Goal: Task Accomplishment & Management: Manage account settings

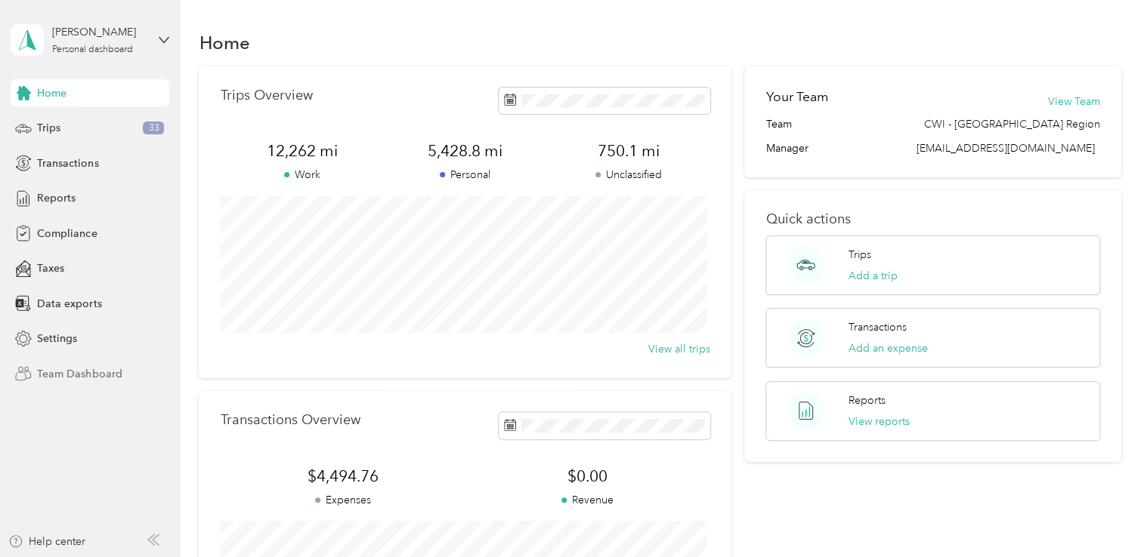
click at [54, 373] on span "Team Dashboard" at bounding box center [79, 374] width 85 height 16
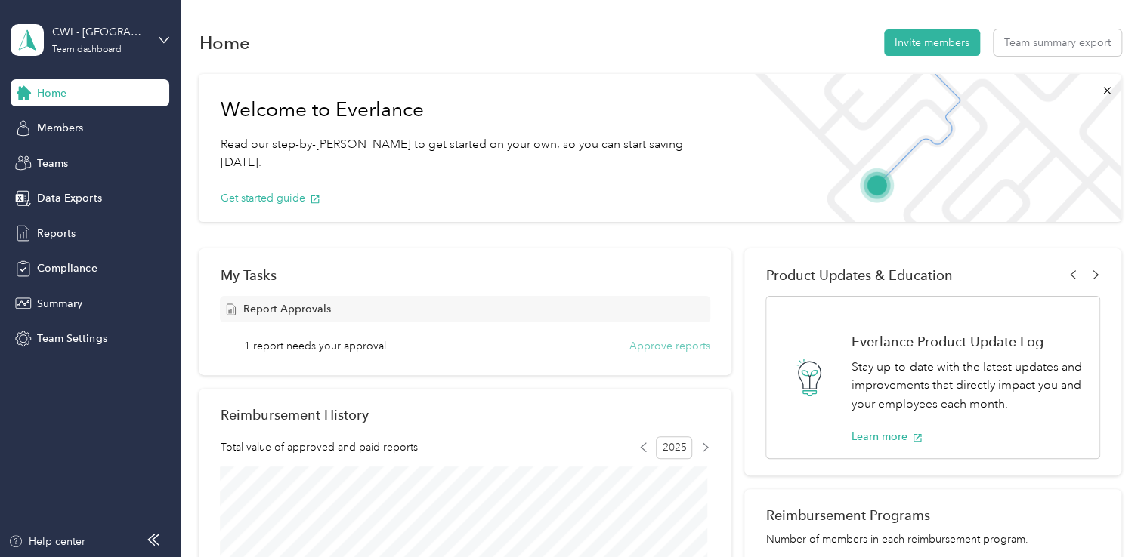
click at [659, 340] on button "Approve reports" at bounding box center [669, 346] width 81 height 16
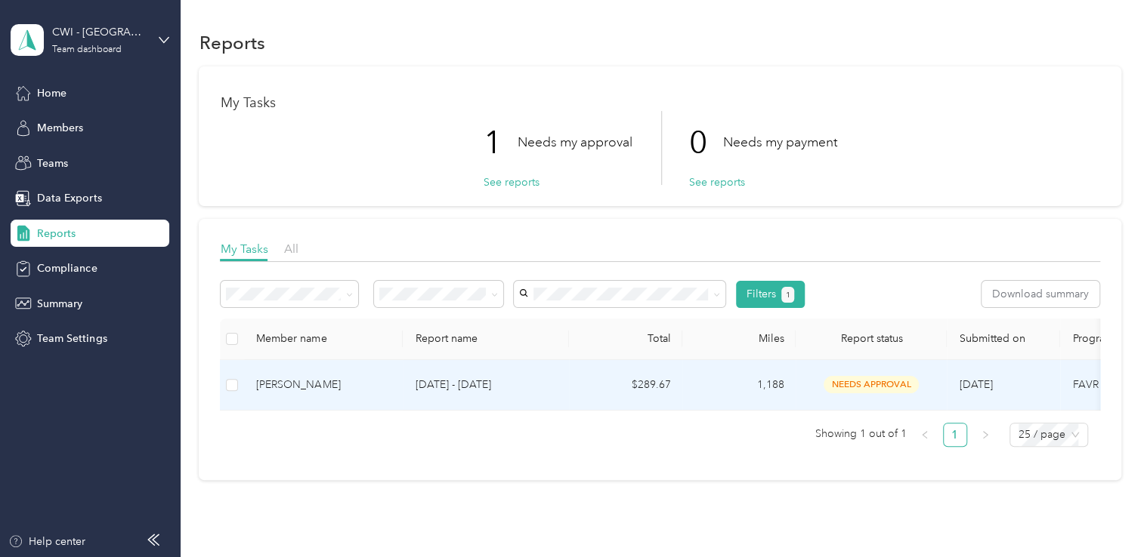
click at [273, 385] on div "Patrick Altman" at bounding box center [323, 385] width 134 height 17
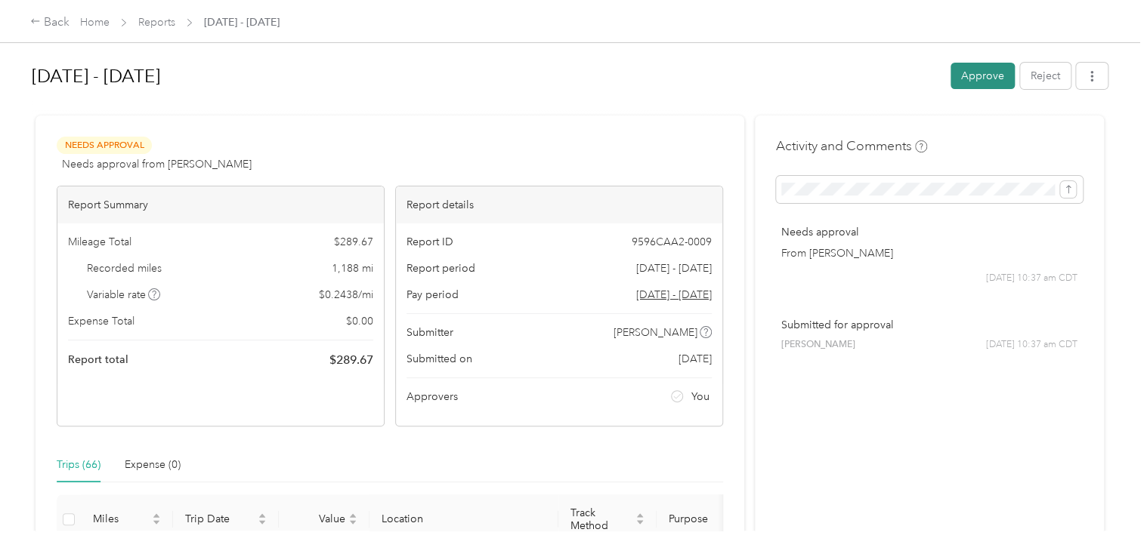
click at [972, 79] on button "Approve" at bounding box center [982, 76] width 64 height 26
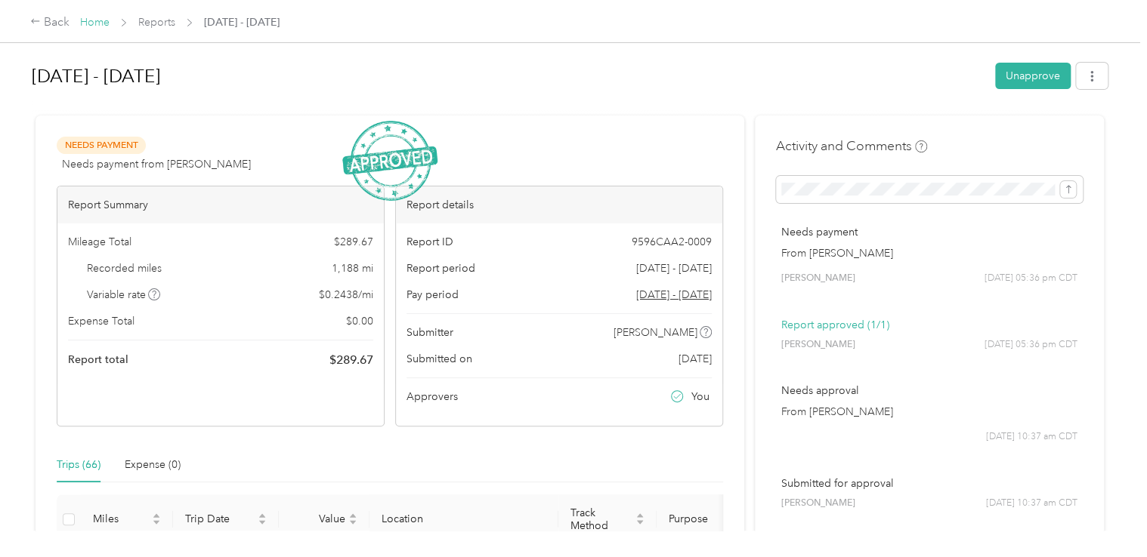
click at [86, 21] on link "Home" at bounding box center [94, 22] width 29 height 13
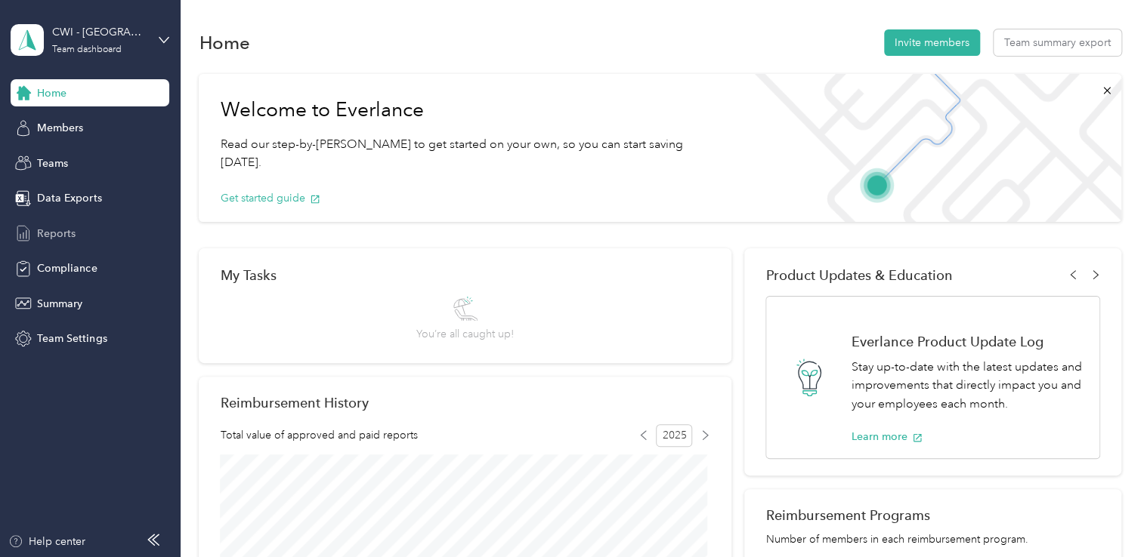
click at [62, 227] on span "Reports" at bounding box center [56, 234] width 39 height 16
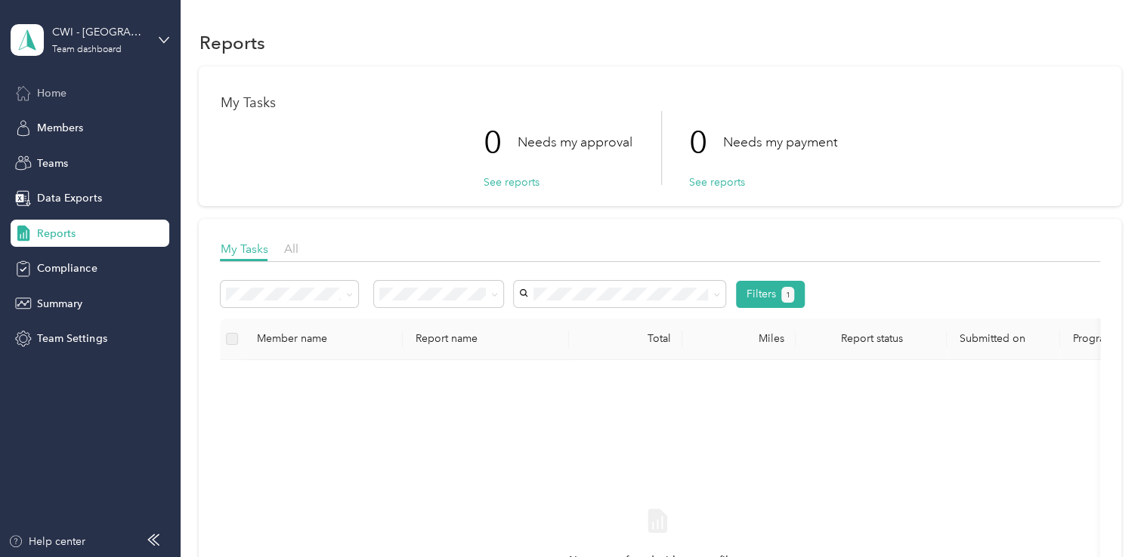
click at [56, 88] on span "Home" at bounding box center [51, 93] width 29 height 16
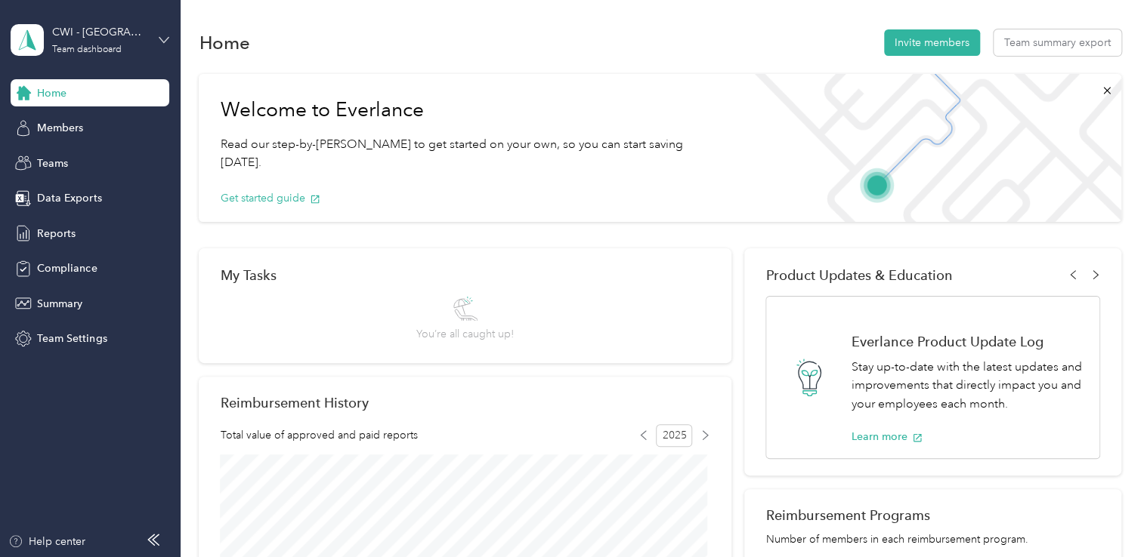
click at [159, 35] on icon at bounding box center [164, 40] width 11 height 11
click at [101, 158] on div "Personal dashboard" at bounding box center [71, 158] width 95 height 16
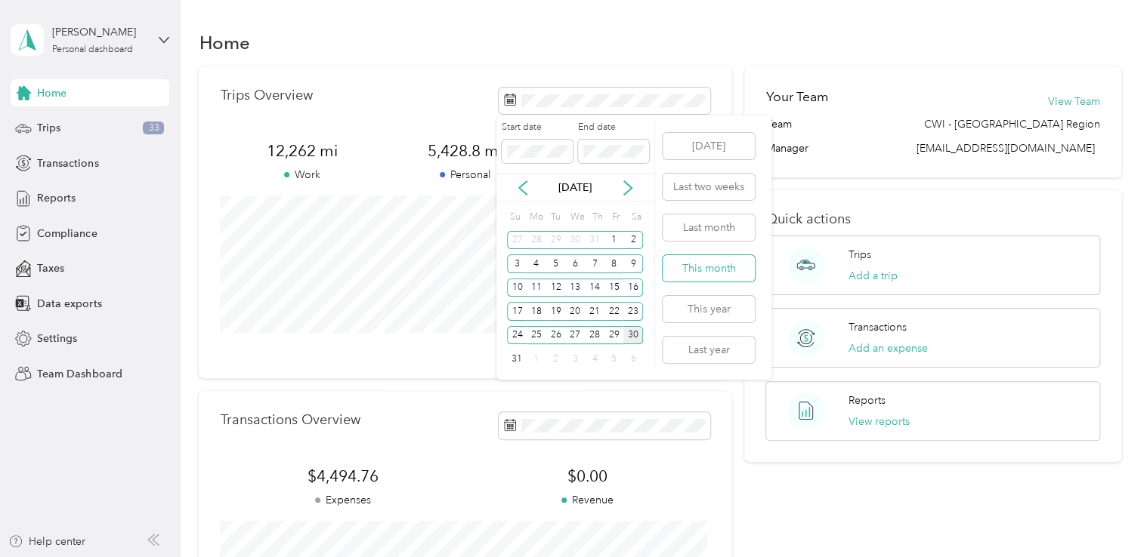
click at [736, 267] on button "This month" at bounding box center [709, 268] width 92 height 26
click at [696, 276] on button "This month" at bounding box center [709, 268] width 92 height 26
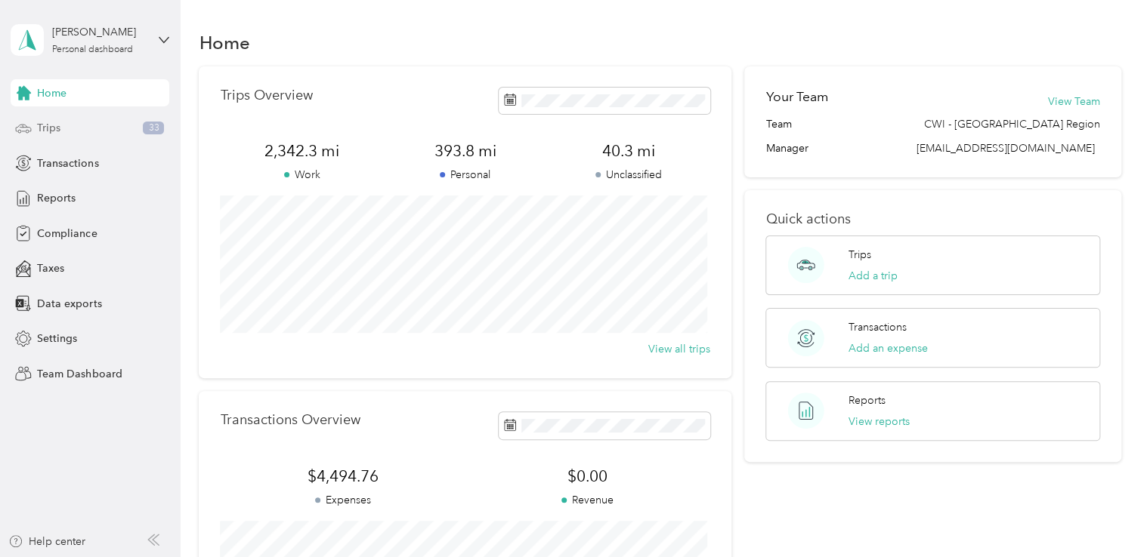
click at [100, 131] on div "Trips 33" at bounding box center [90, 128] width 159 height 27
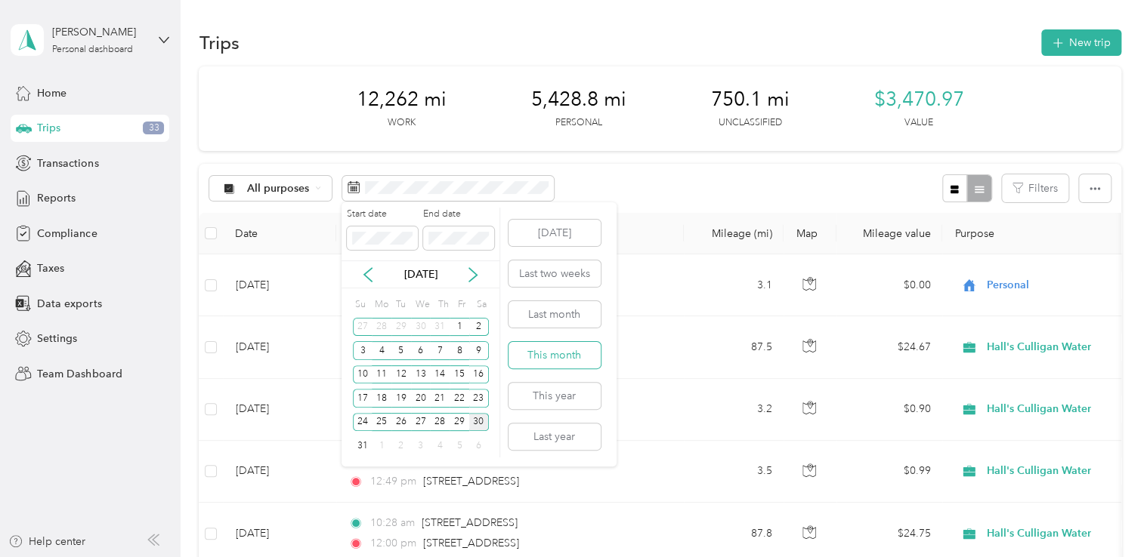
click at [547, 355] on button "This month" at bounding box center [554, 355] width 92 height 26
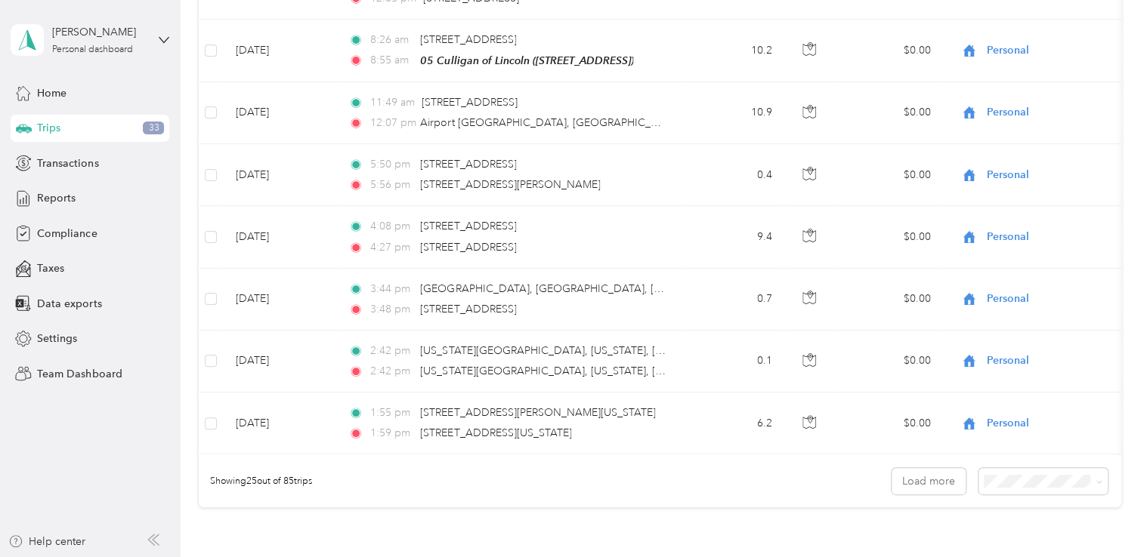
scroll to position [1519, 0]
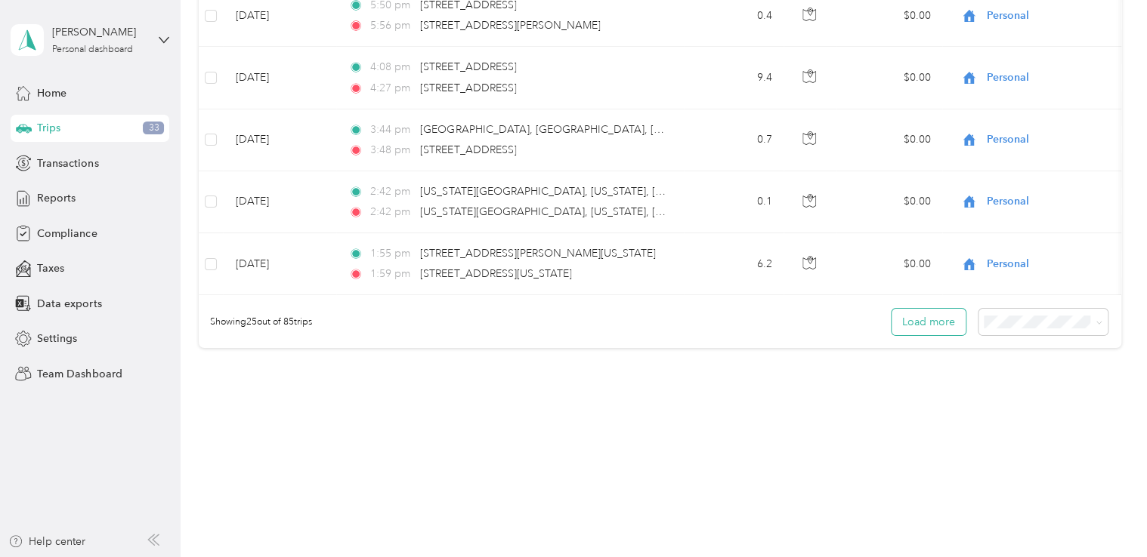
click at [931, 321] on button "Load more" at bounding box center [928, 322] width 74 height 26
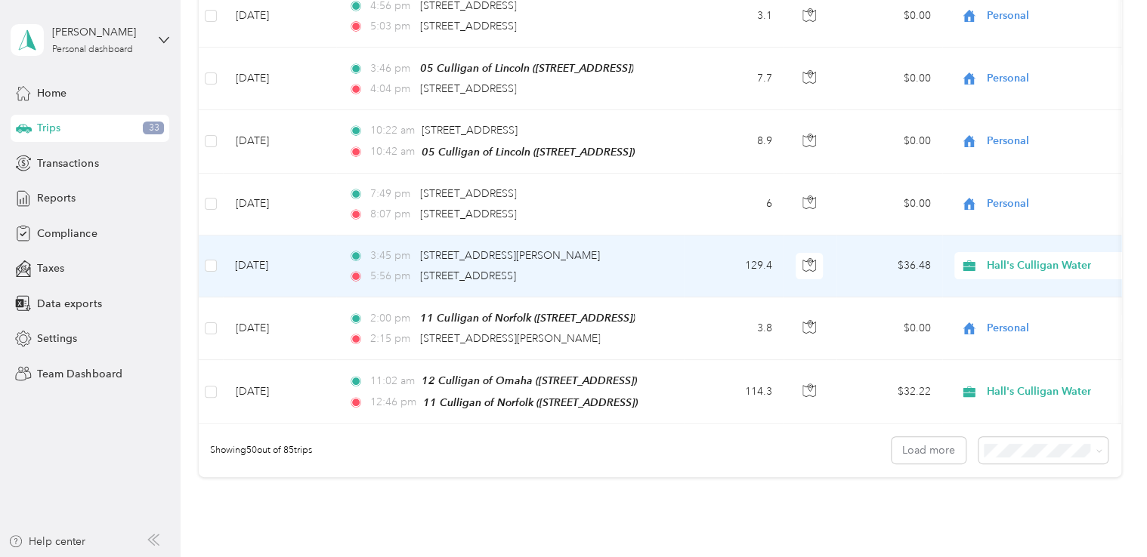
scroll to position [3030, 0]
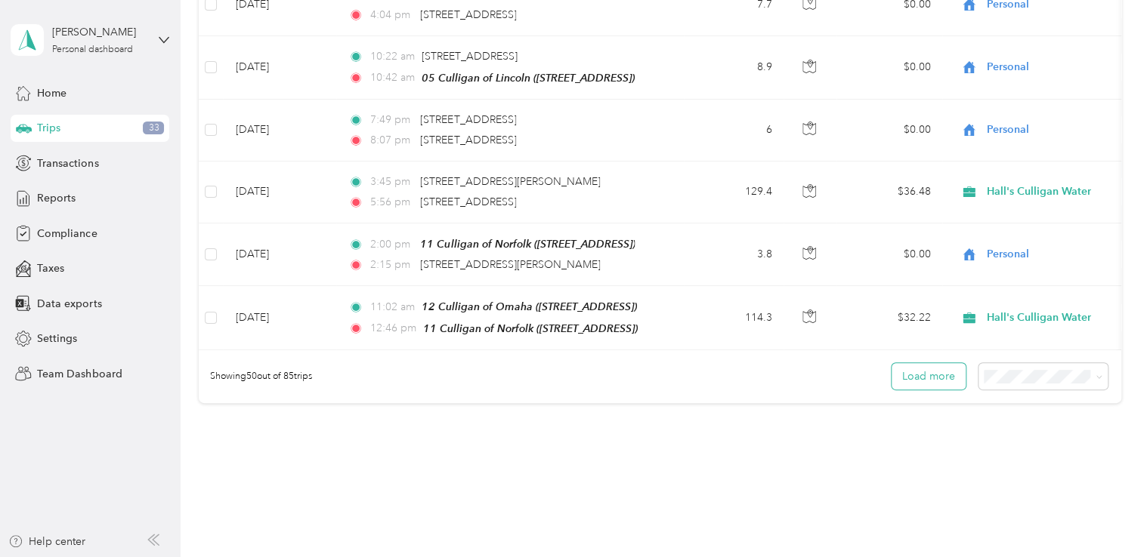
click at [926, 363] on button "Load more" at bounding box center [928, 376] width 74 height 26
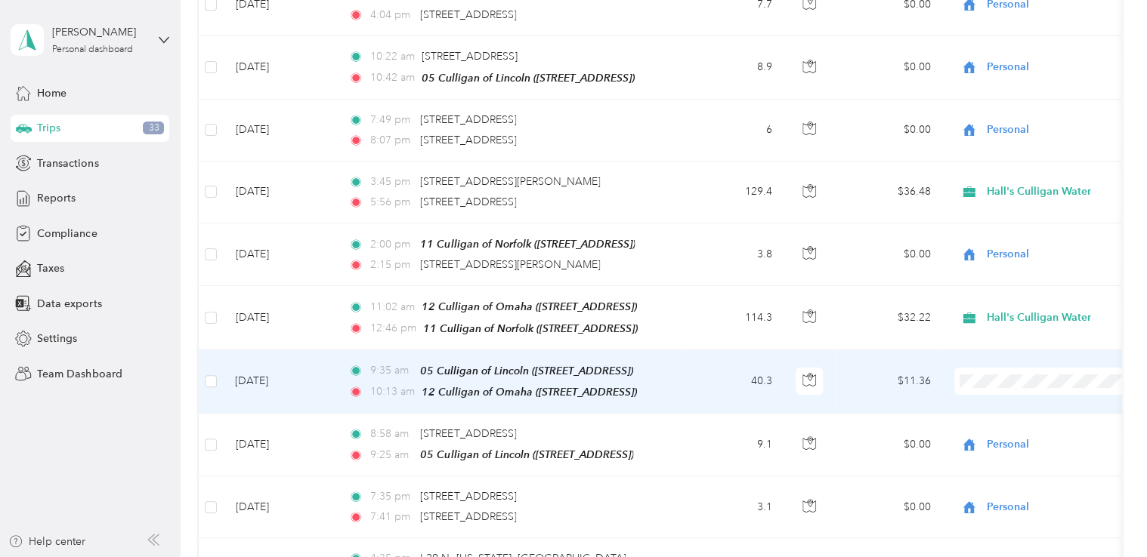
click at [1006, 380] on span "Hall's Culligan Water" at bounding box center [1062, 380] width 140 height 16
click at [1026, 376] on span "Hall's Culligan Water" at bounding box center [1062, 382] width 140 height 16
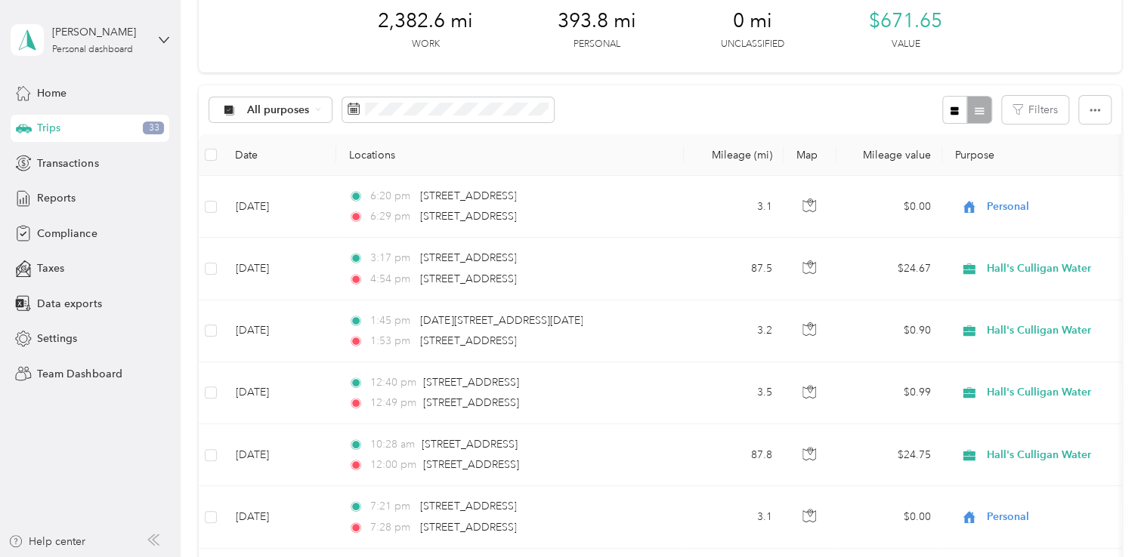
scroll to position [0, 0]
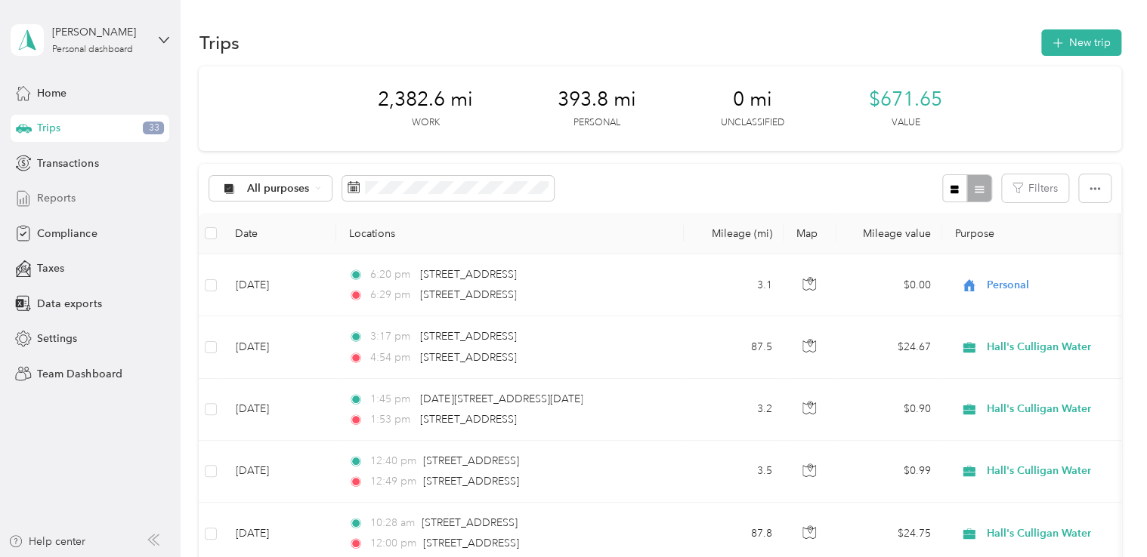
click at [53, 198] on span "Reports" at bounding box center [56, 198] width 39 height 16
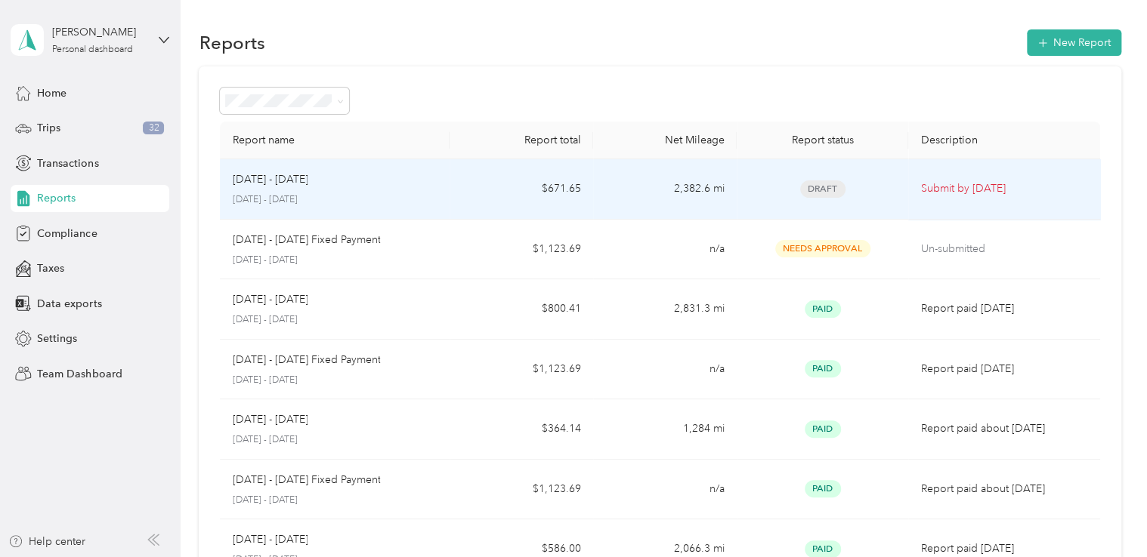
click at [399, 178] on div "[DATE] - [DATE]" at bounding box center [334, 179] width 205 height 17
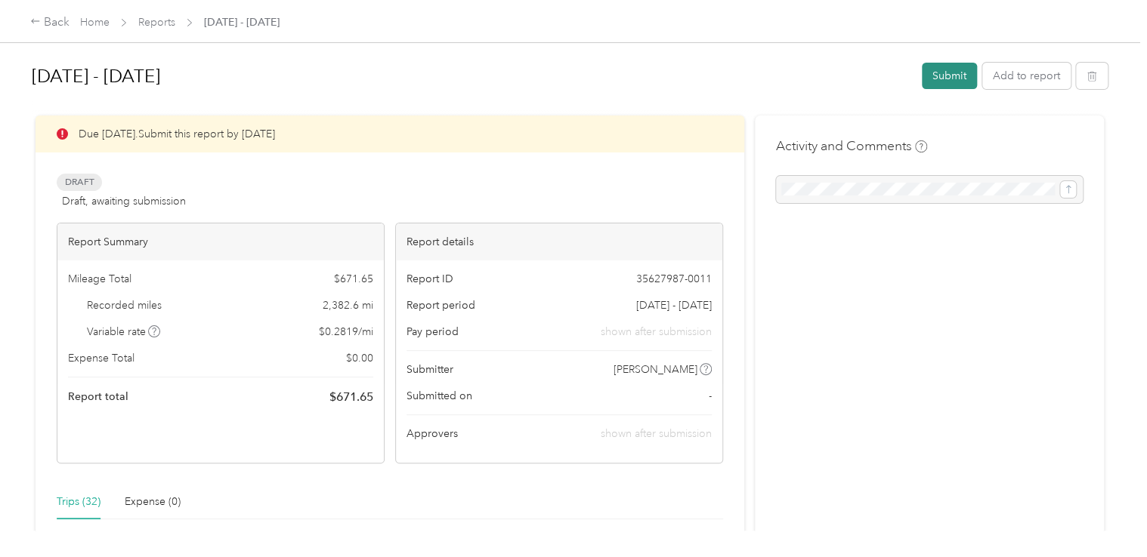
click at [946, 71] on button "Submit" at bounding box center [949, 76] width 55 height 26
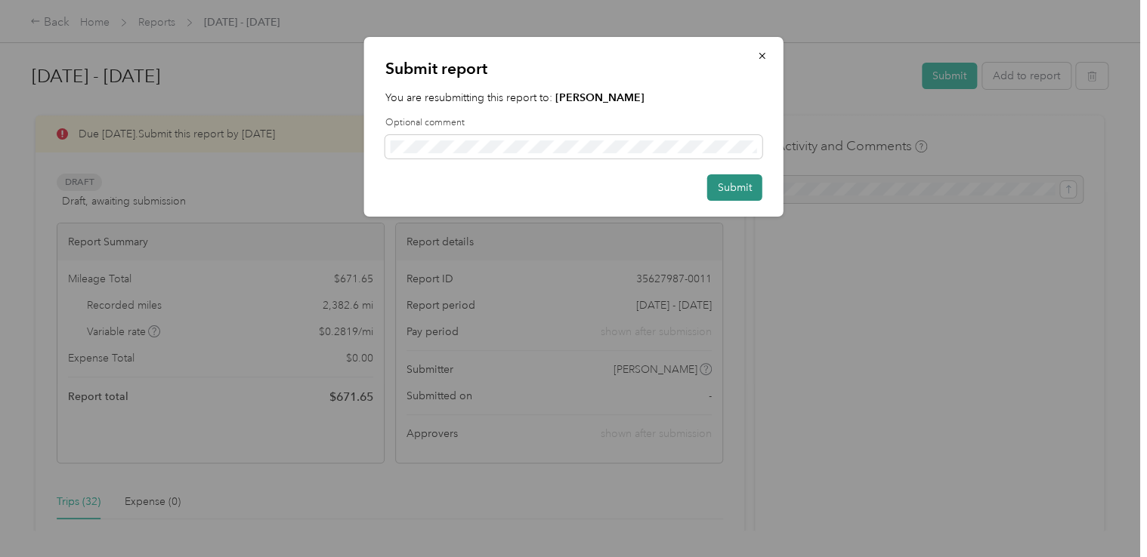
click at [738, 187] on button "Submit" at bounding box center [734, 188] width 55 height 26
